Goal: Complete application form

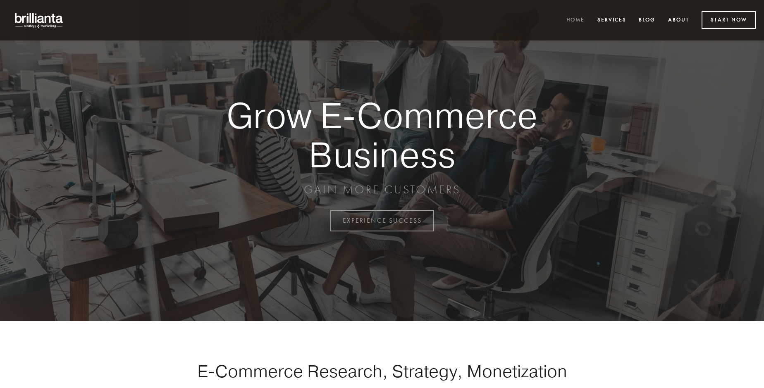
scroll to position [2168, 0]
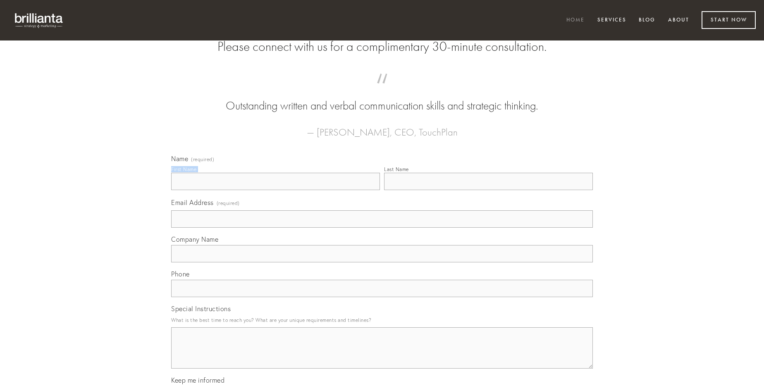
type input "[PERSON_NAME]"
click at [489, 190] on input "Last Name" at bounding box center [488, 181] width 209 height 17
type input "[PERSON_NAME]"
click at [382, 228] on input "Email Address (required)" at bounding box center [382, 219] width 422 height 17
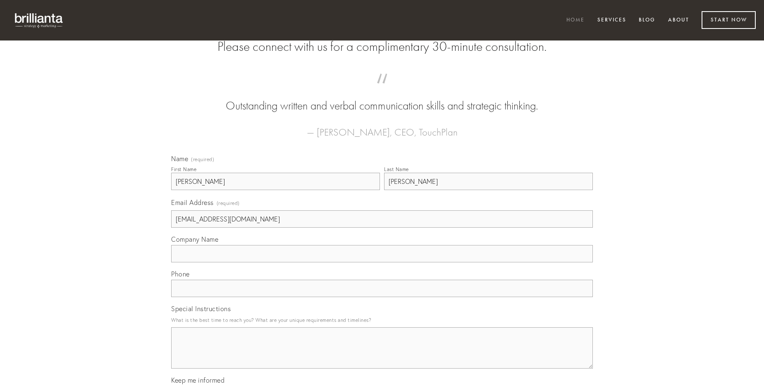
type input "[EMAIL_ADDRESS][DOMAIN_NAME]"
click at [382, 263] on input "Company Name" at bounding box center [382, 253] width 422 height 17
type input "vulariter"
click at [382, 297] on input "text" at bounding box center [382, 288] width 422 height 17
click at [382, 356] on textarea "Special Instructions" at bounding box center [382, 348] width 422 height 41
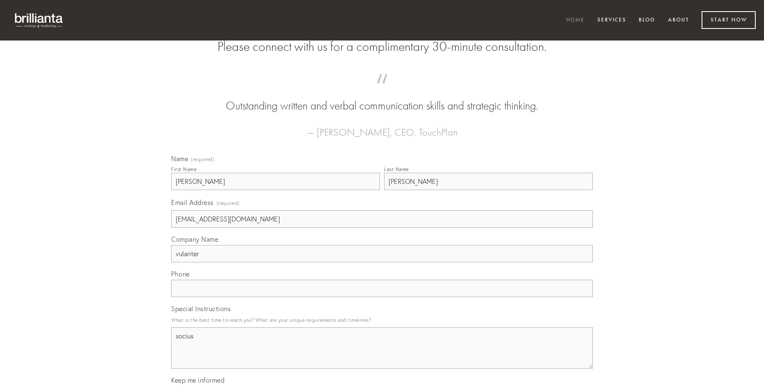
type textarea "socius"
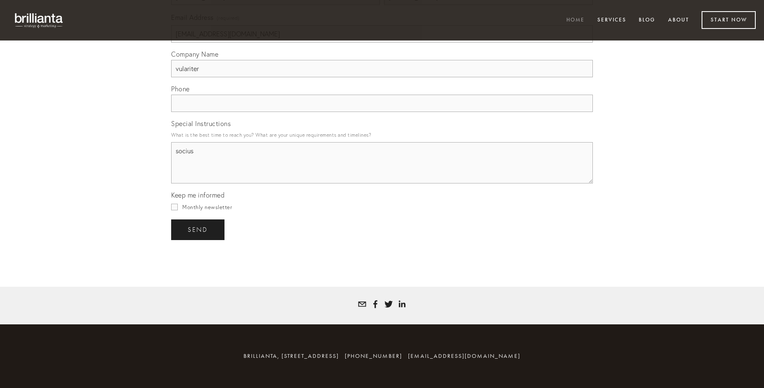
click at [199, 230] on span "send" at bounding box center [198, 229] width 20 height 7
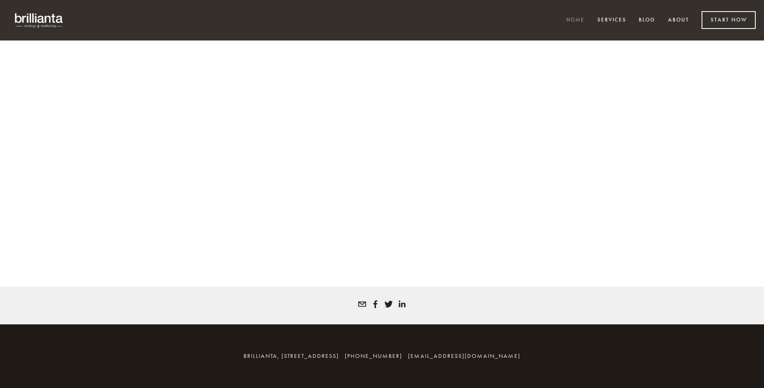
scroll to position [2157, 0]
